Goal: Task Accomplishment & Management: Use online tool/utility

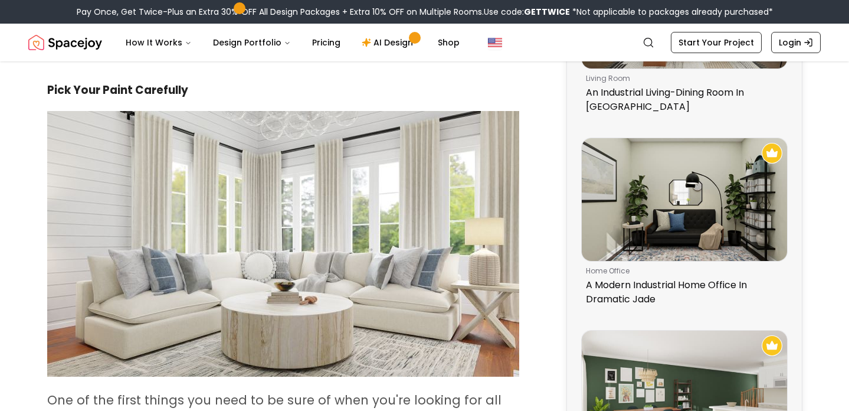
scroll to position [389, 0]
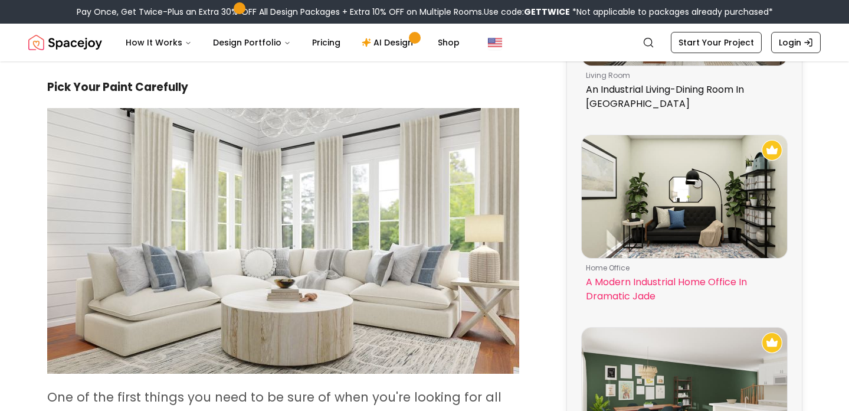
click at [701, 187] on img at bounding box center [684, 196] width 205 height 123
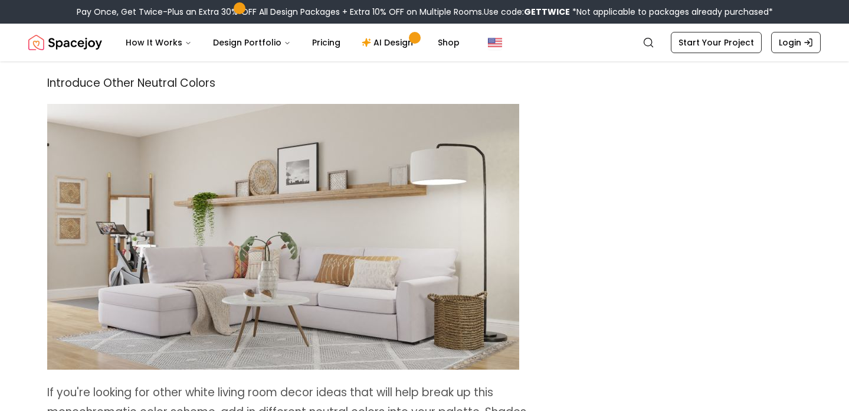
scroll to position [1945, 0]
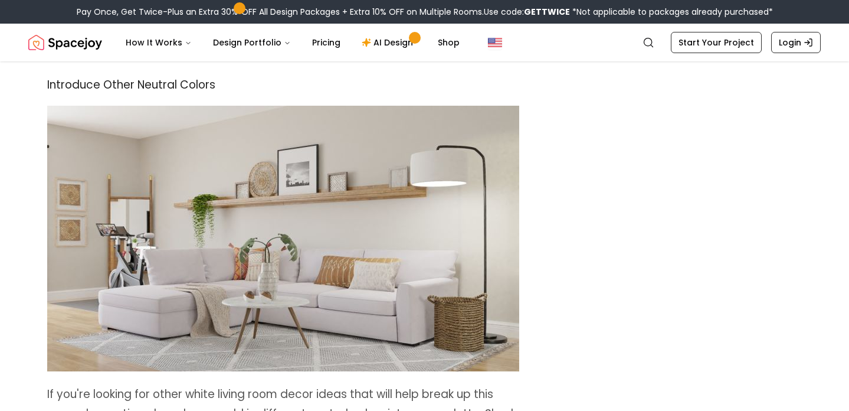
click at [361, 186] on img at bounding box center [283, 238] width 472 height 265
click at [428, 178] on img at bounding box center [283, 238] width 472 height 265
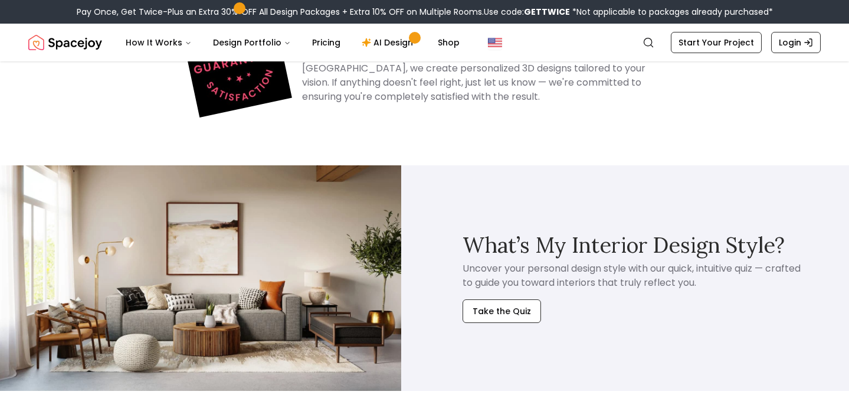
scroll to position [5661, 0]
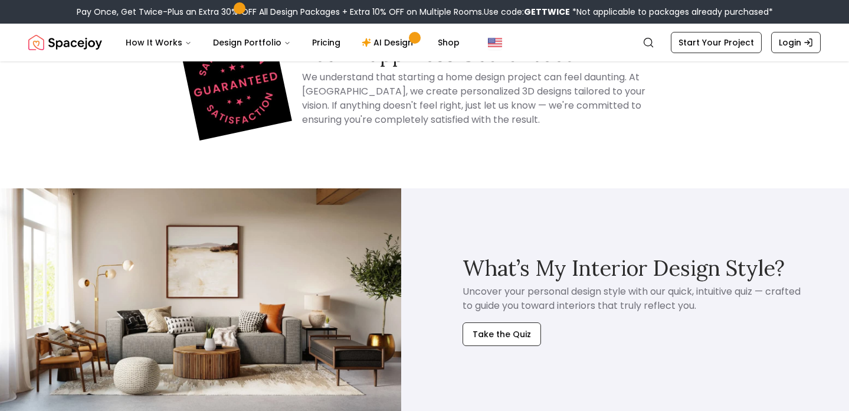
click at [307, 188] on img at bounding box center [200, 300] width 401 height 225
click at [487, 322] on button "Take the Quiz" at bounding box center [501, 334] width 78 height 24
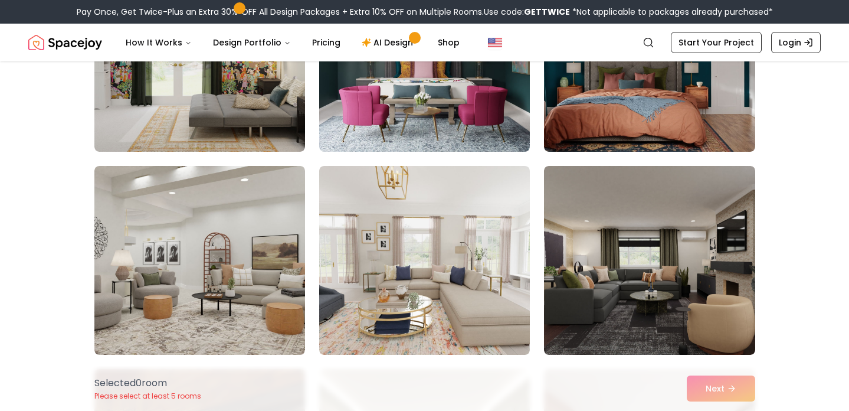
scroll to position [2026, 0]
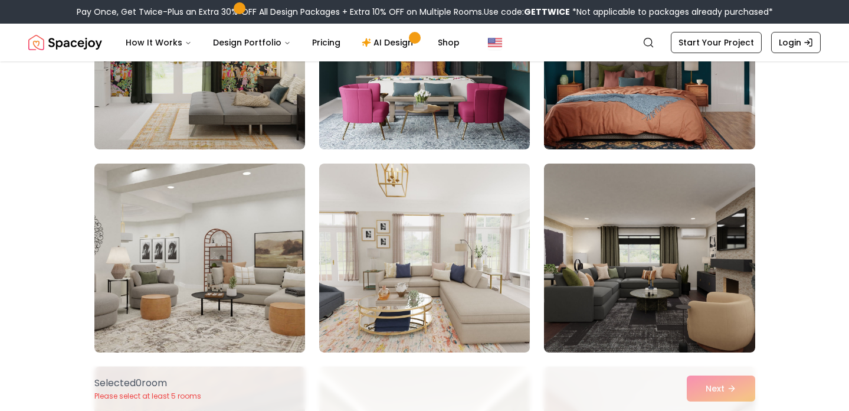
click at [232, 283] on img at bounding box center [199, 258] width 221 height 198
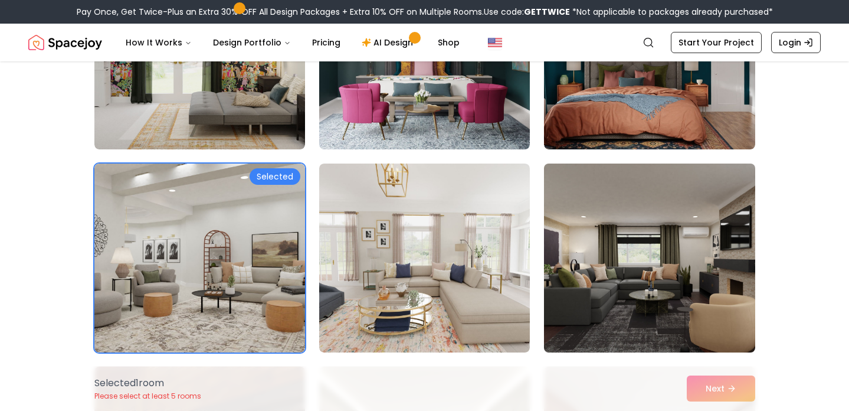
click at [654, 288] on img at bounding box center [649, 258] width 221 height 198
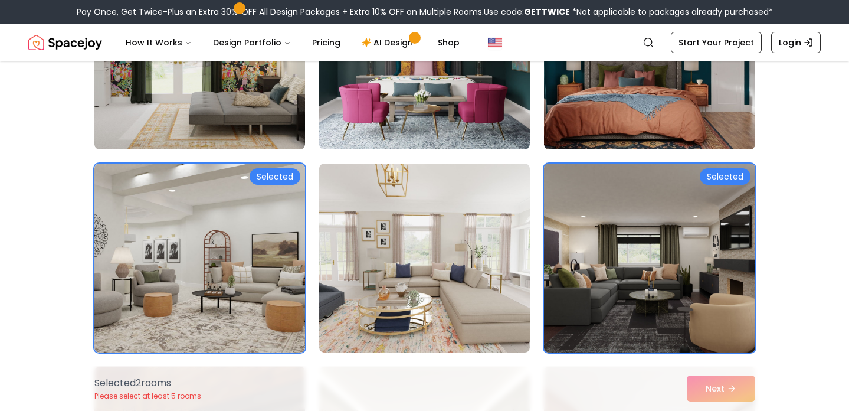
click at [654, 288] on img at bounding box center [649, 258] width 221 height 198
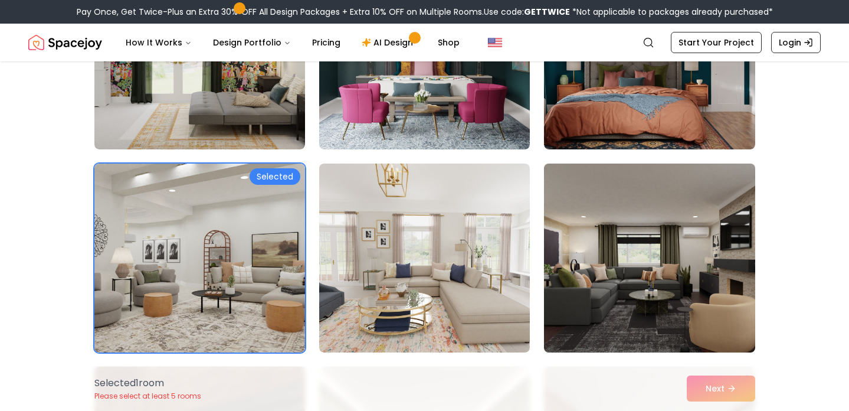
click at [654, 288] on img at bounding box center [649, 258] width 221 height 198
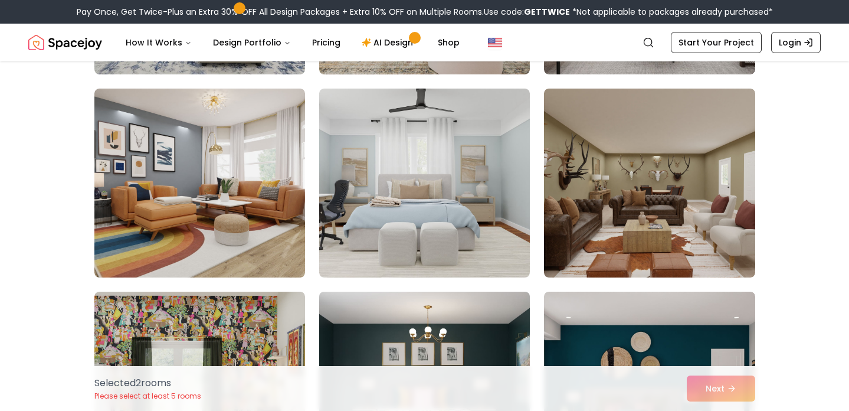
scroll to position [1527, 0]
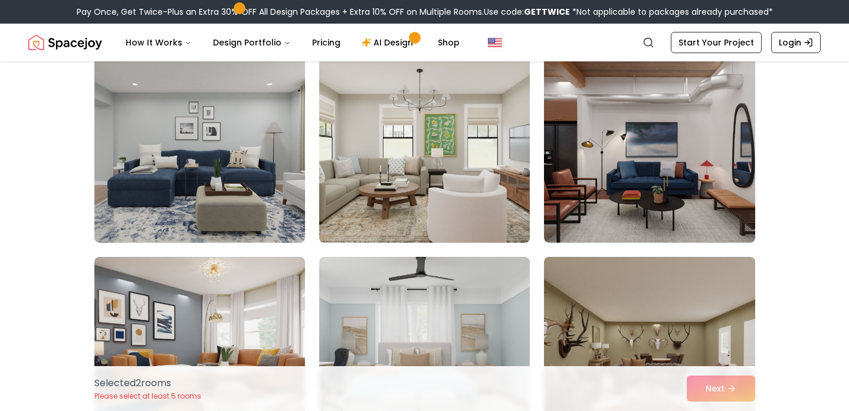
click at [454, 190] on img at bounding box center [424, 148] width 221 height 198
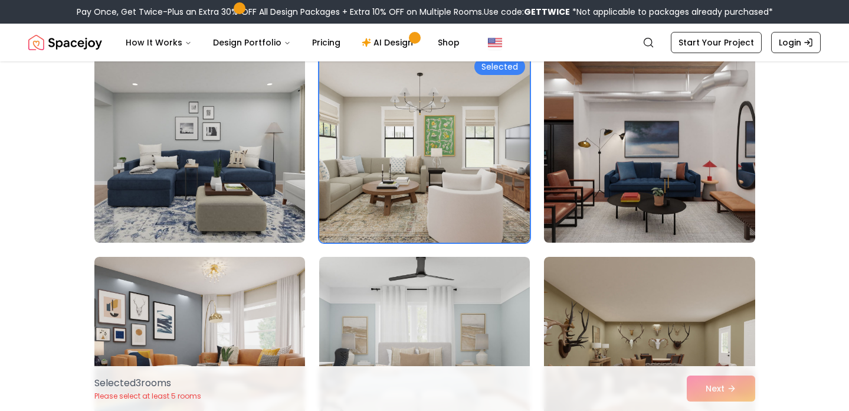
click at [592, 181] on img at bounding box center [649, 148] width 221 height 198
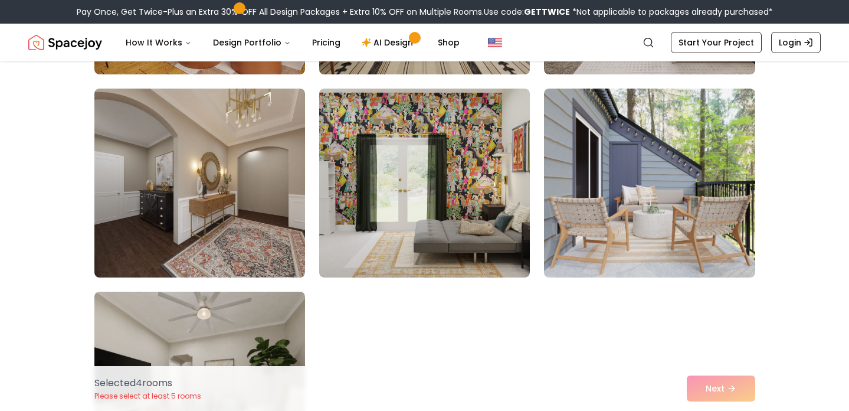
scroll to position [2524, 0]
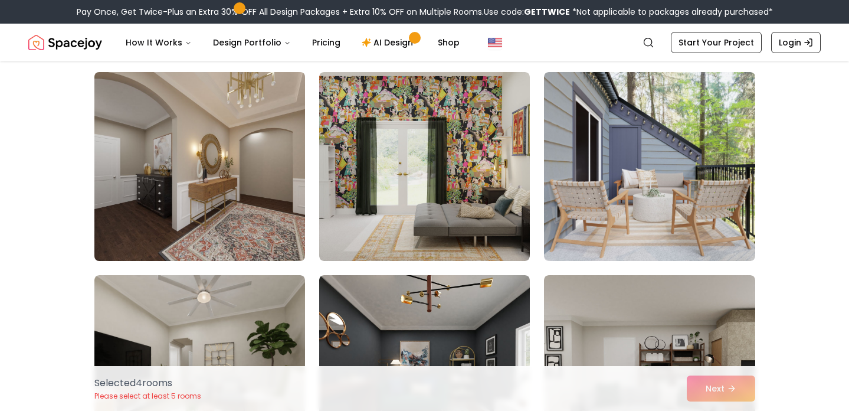
click at [169, 209] on img at bounding box center [199, 166] width 221 height 198
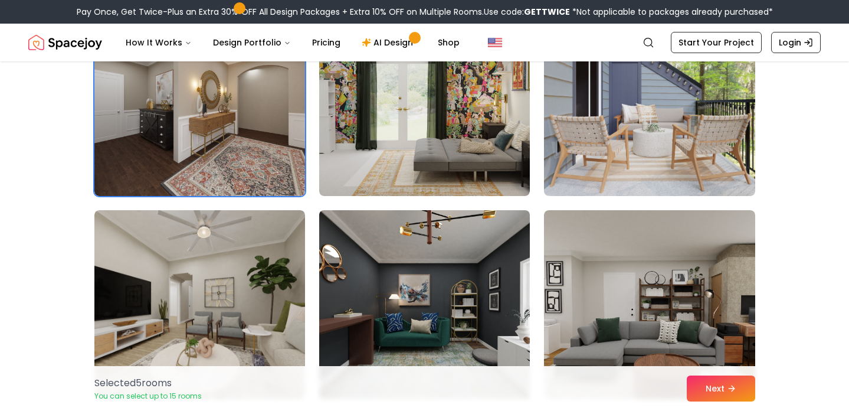
scroll to position [2598, 0]
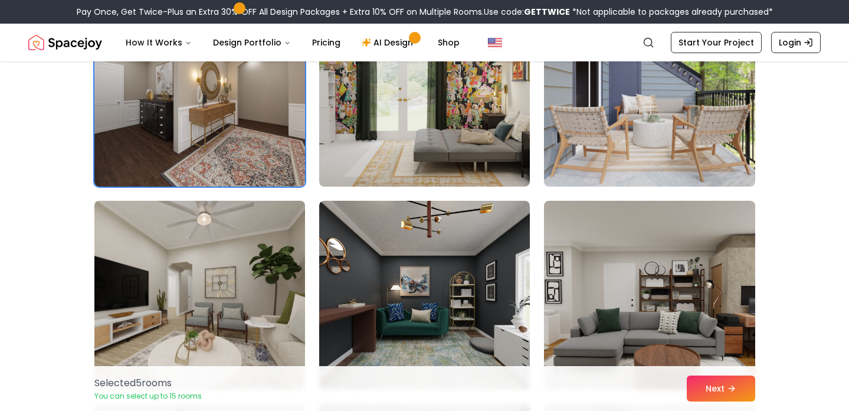
click at [217, 293] on img at bounding box center [199, 295] width 221 height 198
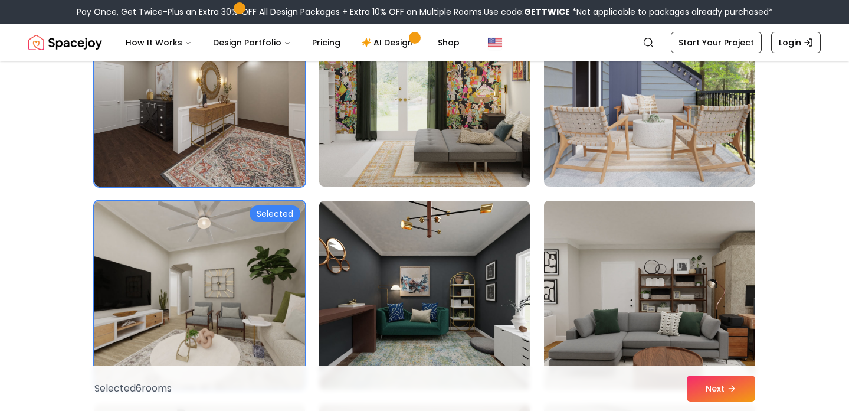
click at [592, 276] on img at bounding box center [649, 295] width 221 height 198
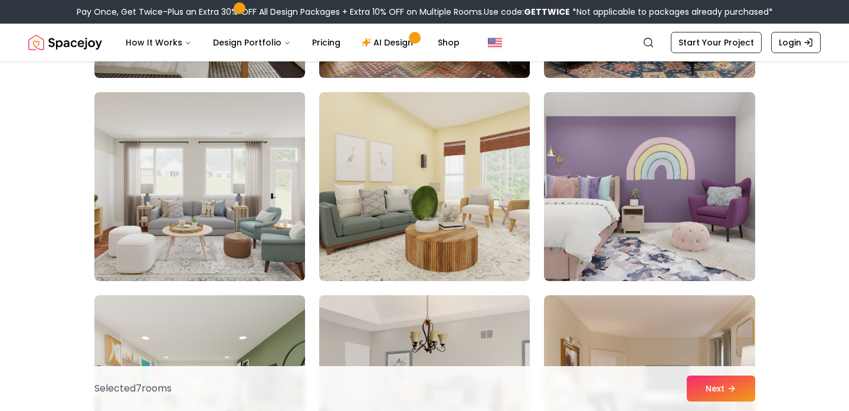
scroll to position [3152, 0]
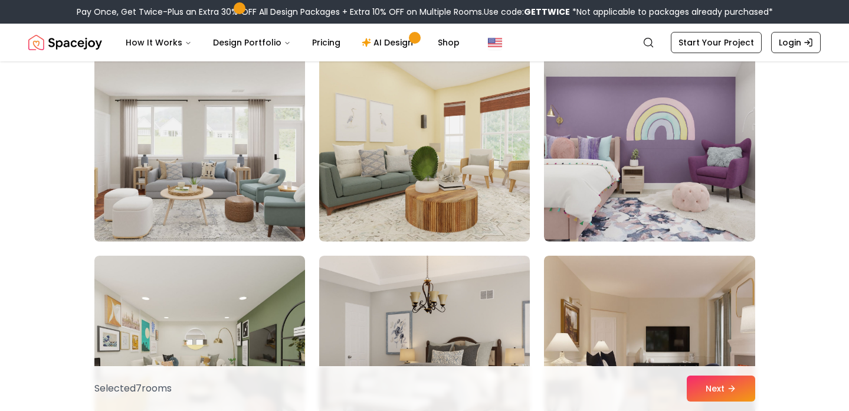
click at [244, 201] on img at bounding box center [199, 147] width 221 height 198
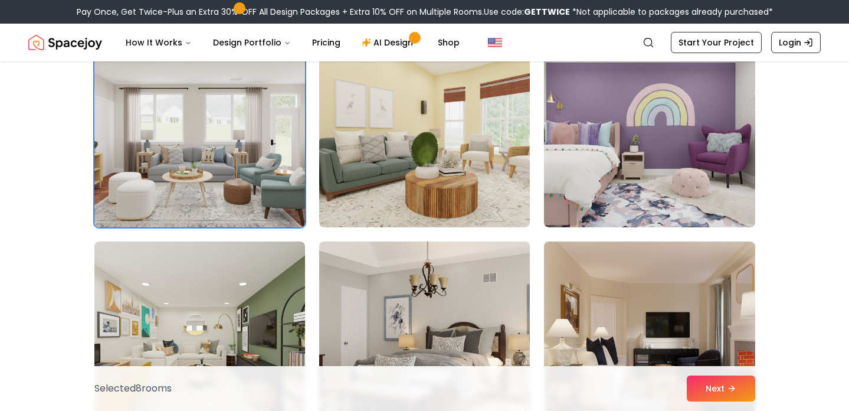
scroll to position [3276, 0]
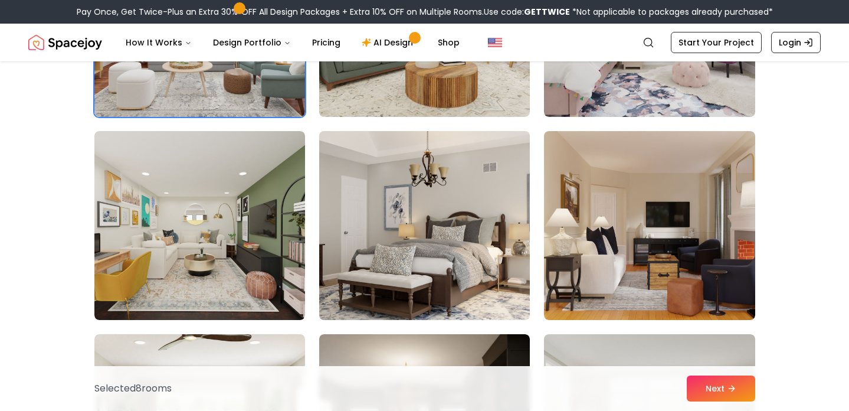
click at [429, 256] on img at bounding box center [424, 225] width 221 height 198
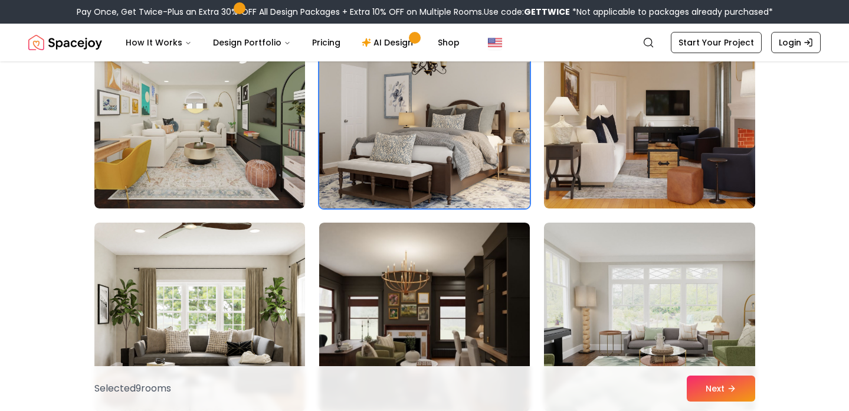
scroll to position [3484, 0]
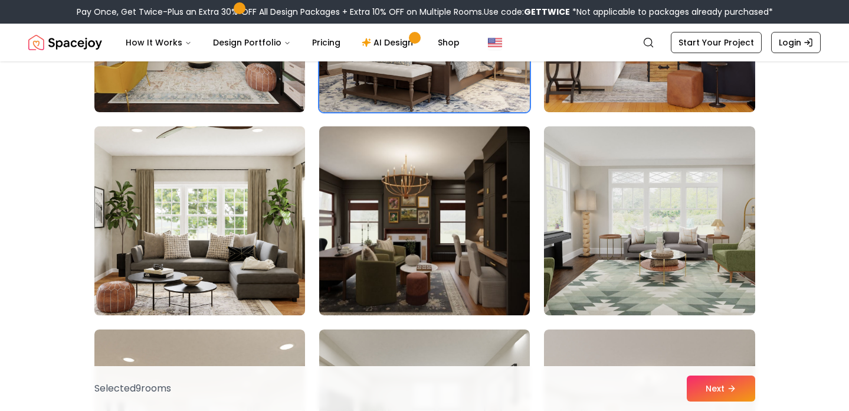
click at [185, 195] on img at bounding box center [199, 221] width 221 height 198
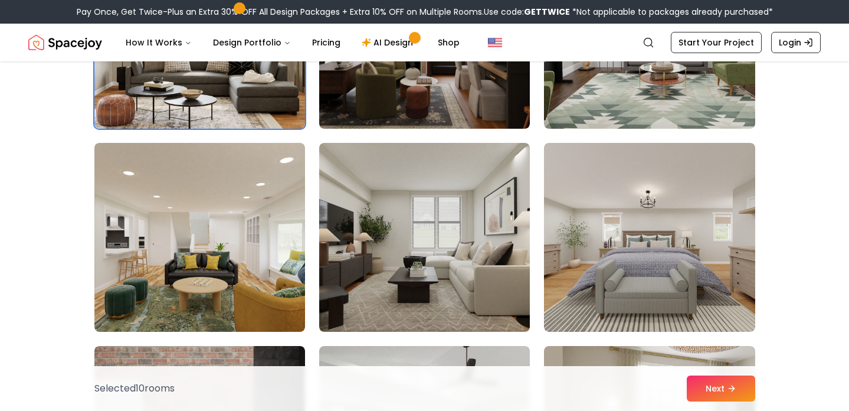
scroll to position [3671, 0]
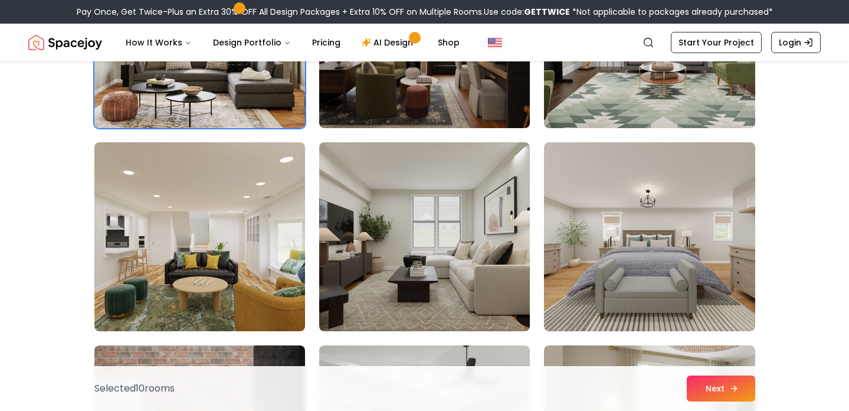
click at [725, 380] on button "Next" at bounding box center [721, 388] width 68 height 26
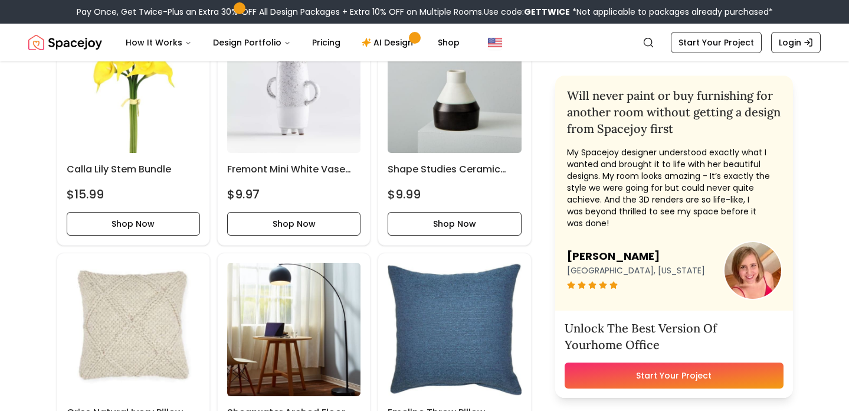
scroll to position [1275, 0]
